Goal: Task Accomplishment & Management: Manage account settings

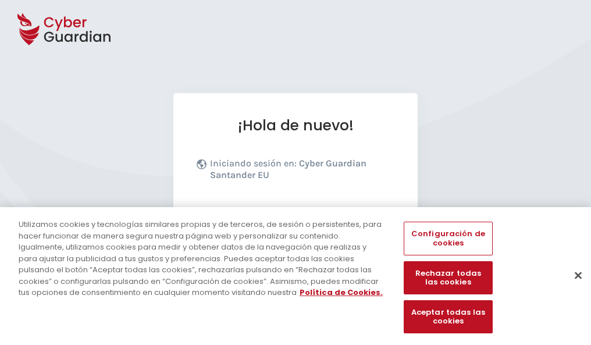
scroll to position [143, 0]
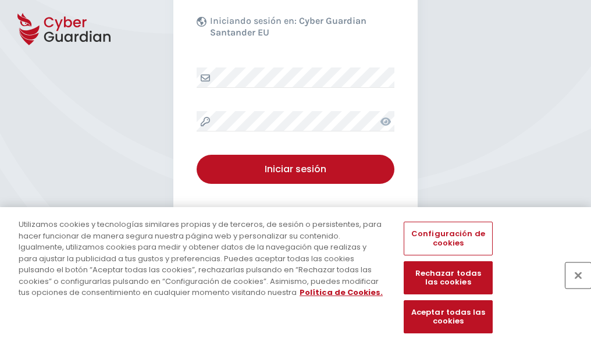
click at [573, 288] on button "Cerrar" at bounding box center [579, 275] width 26 height 26
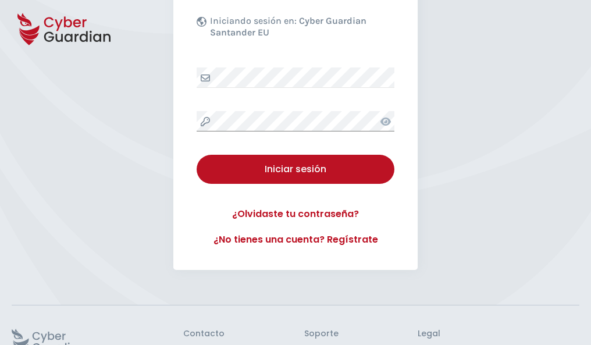
scroll to position [226, 0]
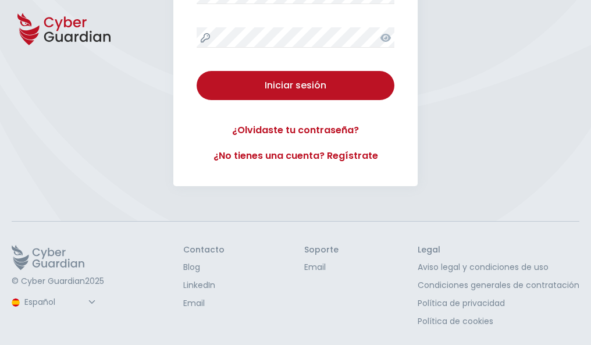
click at [197, 71] on button "Iniciar sesión" at bounding box center [296, 85] width 198 height 29
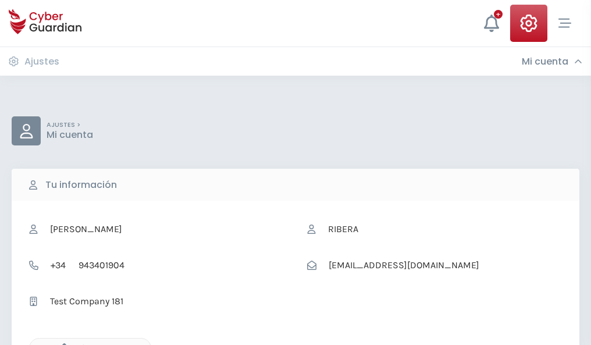
click at [61, 344] on icon "button" at bounding box center [61, 348] width 10 height 10
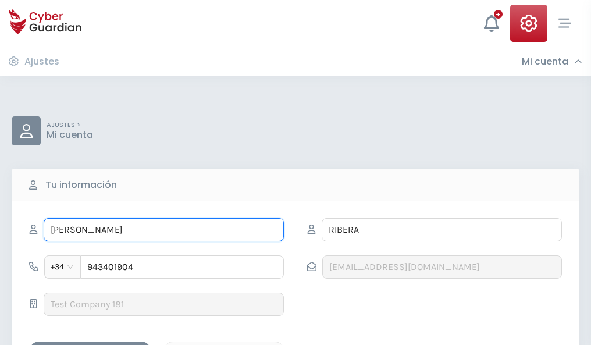
click at [164, 230] on input "DELFINA" at bounding box center [164, 229] width 240 height 23
type input "D"
type input "Leonor"
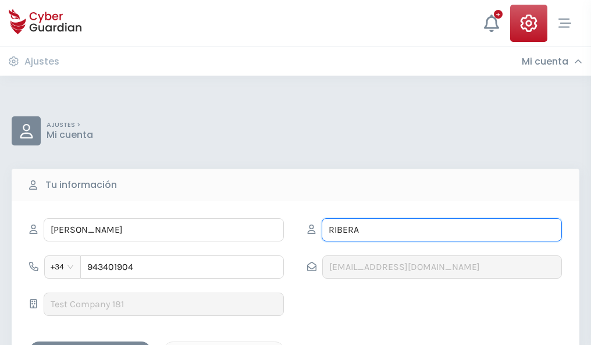
click at [442, 230] on input "RIBERA" at bounding box center [442, 229] width 240 height 23
type input "R"
type input "Vendrell"
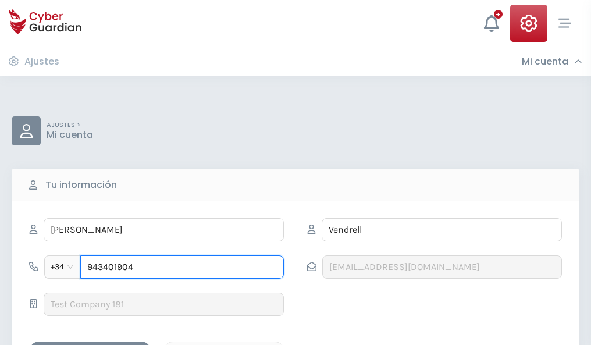
click at [182, 267] on input "943401904" at bounding box center [182, 267] width 204 height 23
type input "9"
type input "883406949"
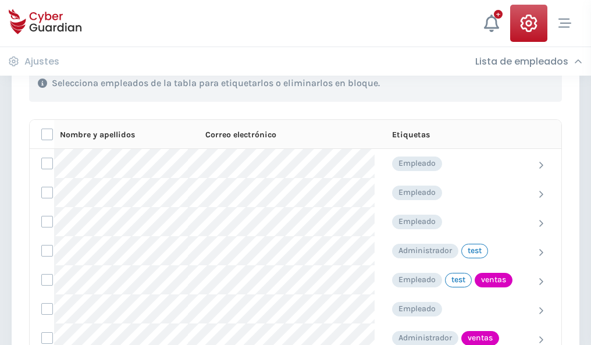
scroll to position [527, 0]
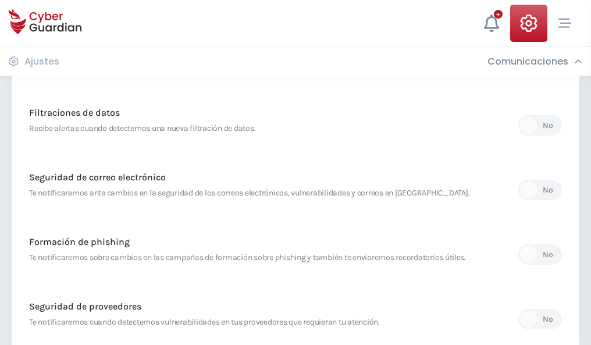
scroll to position [613, 0]
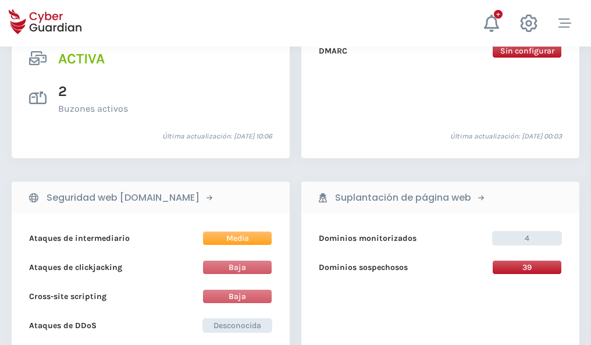
scroll to position [1183, 0]
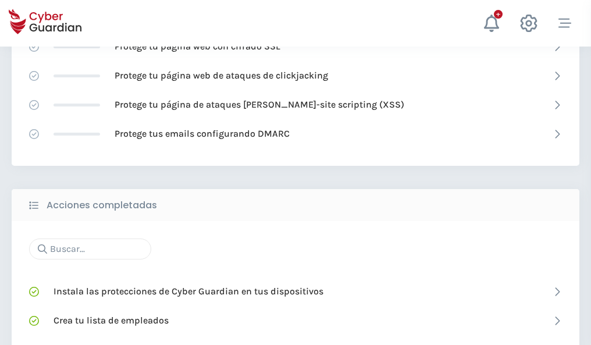
scroll to position [775, 0]
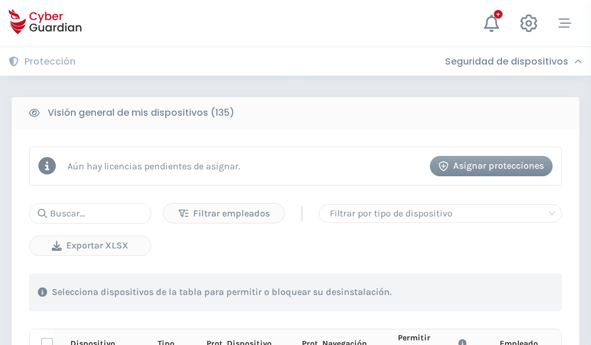
scroll to position [1028, 0]
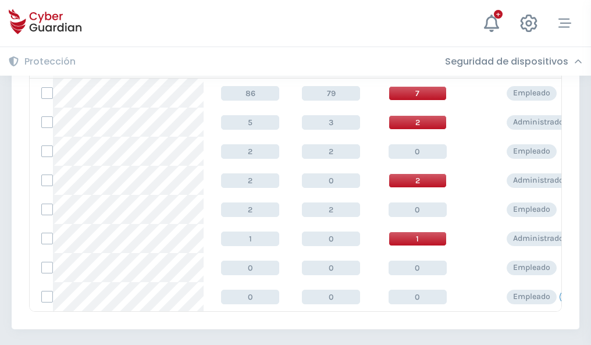
scroll to position [540, 0]
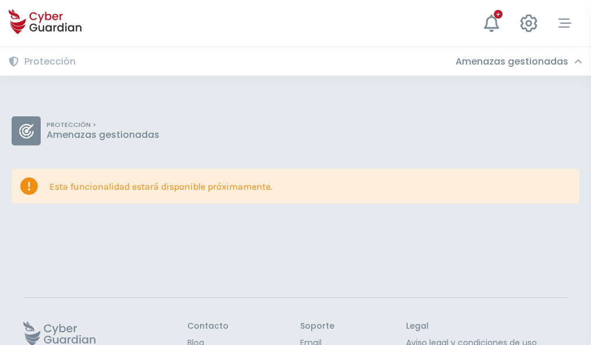
scroll to position [76, 0]
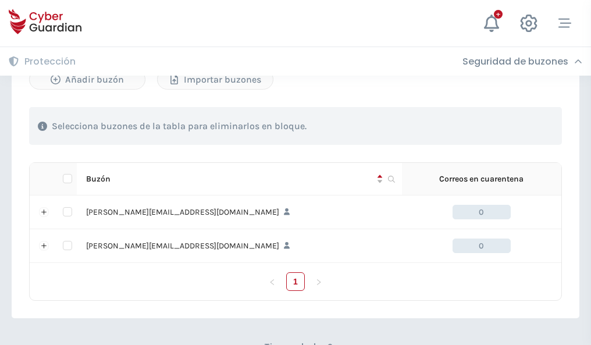
scroll to position [506, 0]
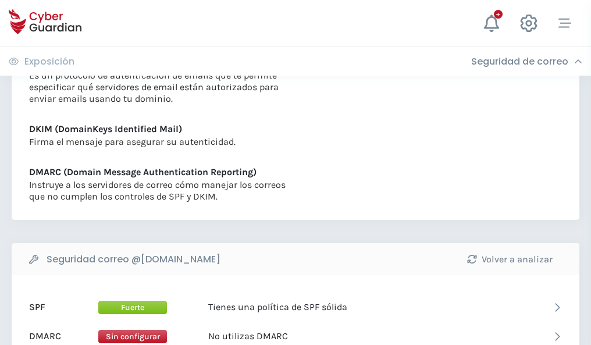
scroll to position [628, 0]
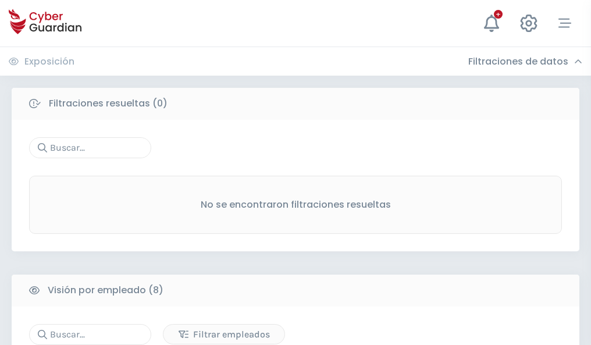
scroll to position [992, 0]
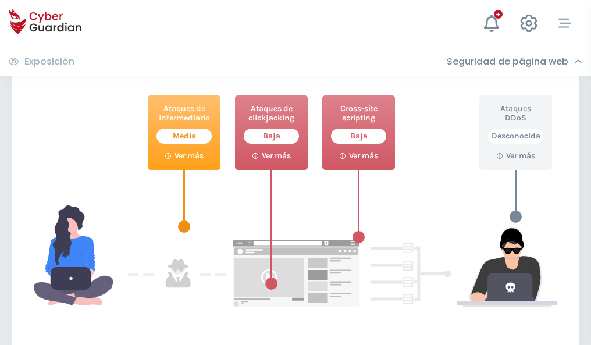
scroll to position [634, 0]
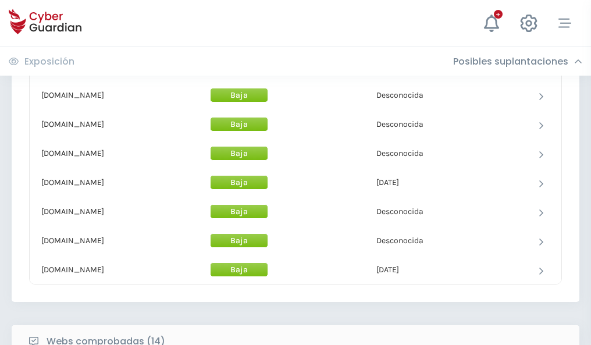
scroll to position [1135, 0]
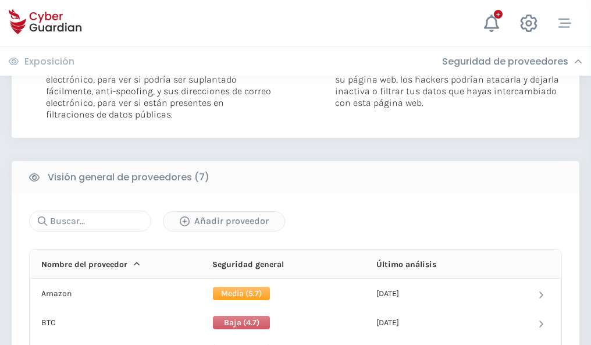
scroll to position [779, 0]
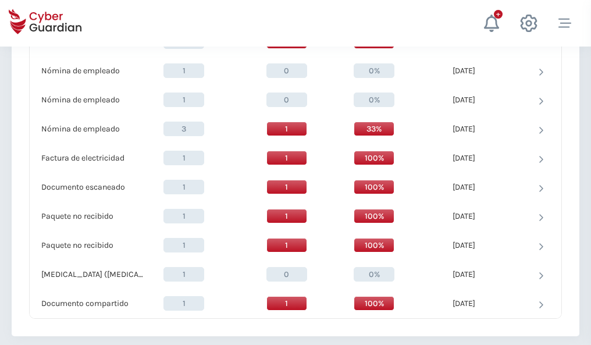
scroll to position [1207, 0]
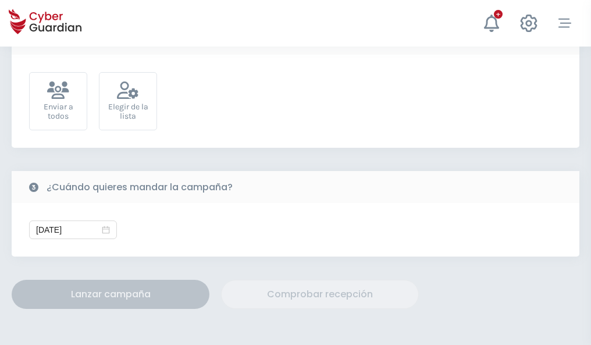
scroll to position [426, 0]
